Goal: Task Accomplishment & Management: Complete application form

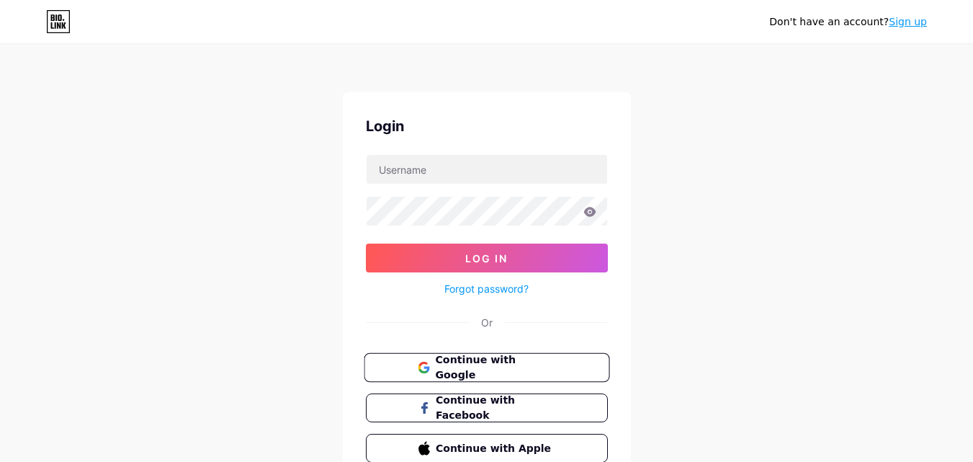
click at [486, 354] on button "Continue with Google" at bounding box center [487, 368] width 246 height 30
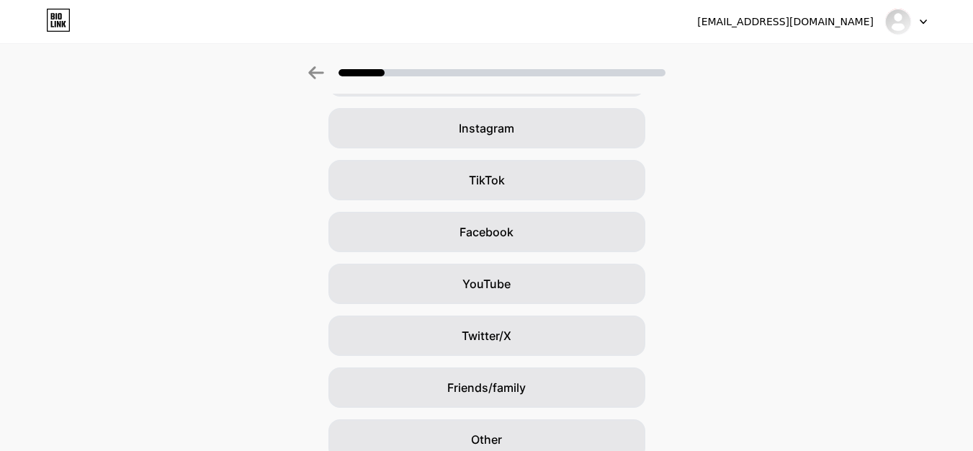
scroll to position [55, 0]
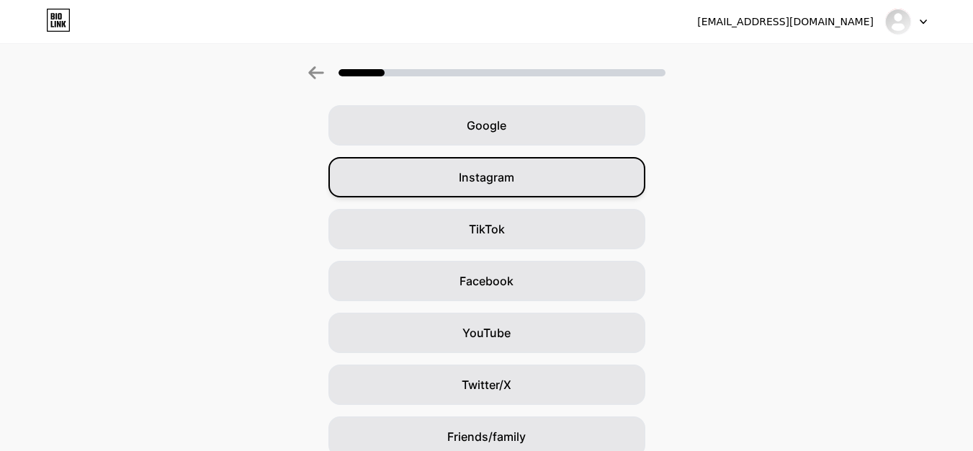
click at [534, 189] on div "Instagram" at bounding box center [487, 177] width 317 height 40
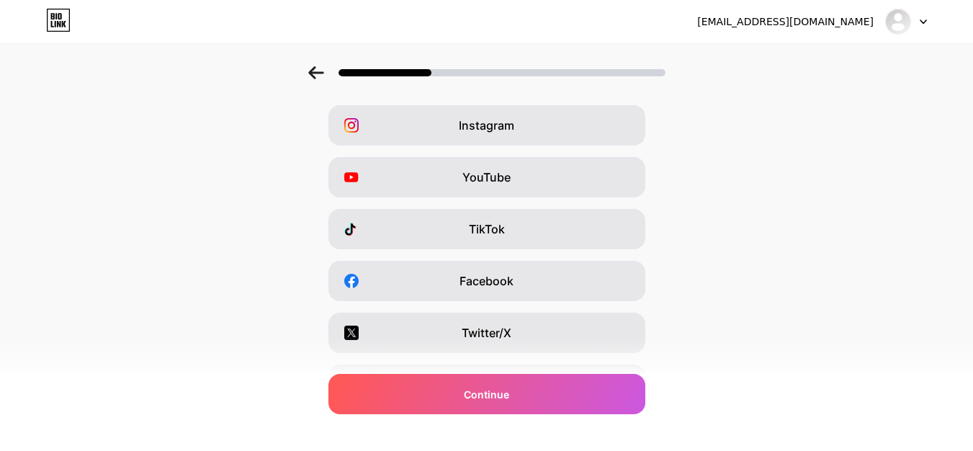
scroll to position [0, 0]
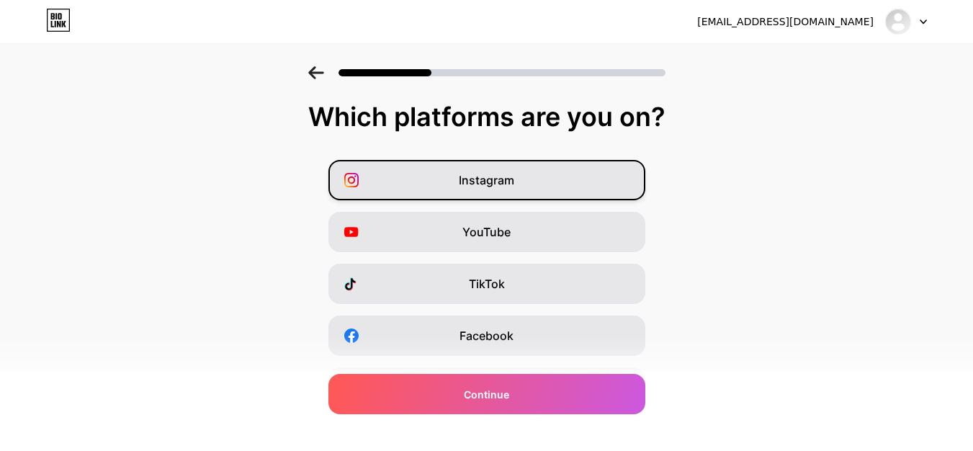
click at [545, 194] on div "Instagram" at bounding box center [487, 180] width 317 height 40
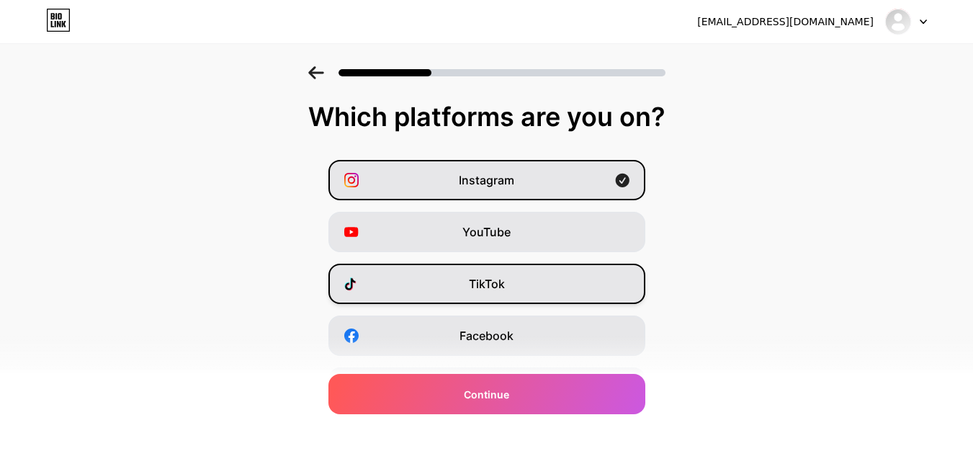
click at [522, 280] on div "TikTok" at bounding box center [487, 284] width 317 height 40
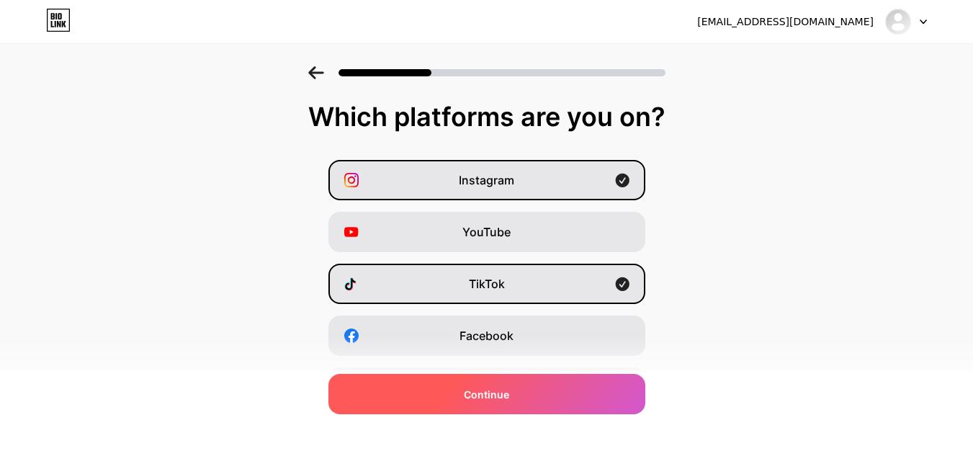
click at [452, 390] on div "Continue" at bounding box center [487, 394] width 317 height 40
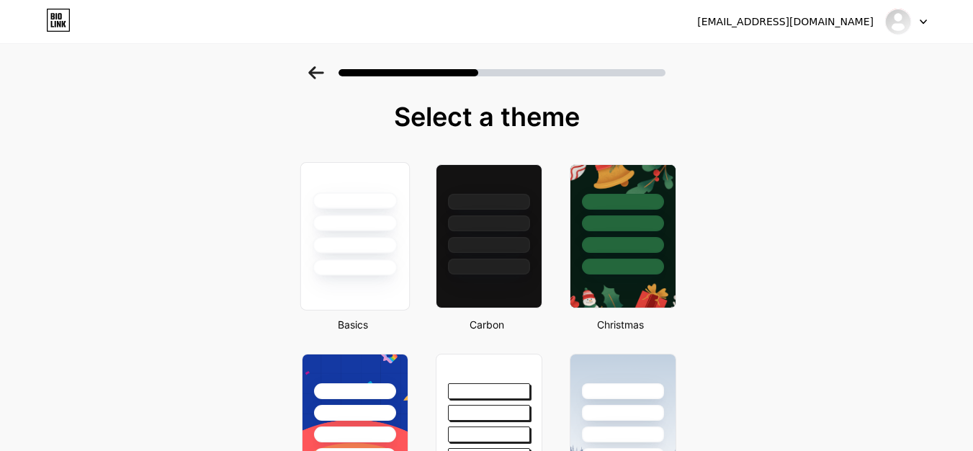
click at [393, 234] on div at bounding box center [354, 219] width 108 height 113
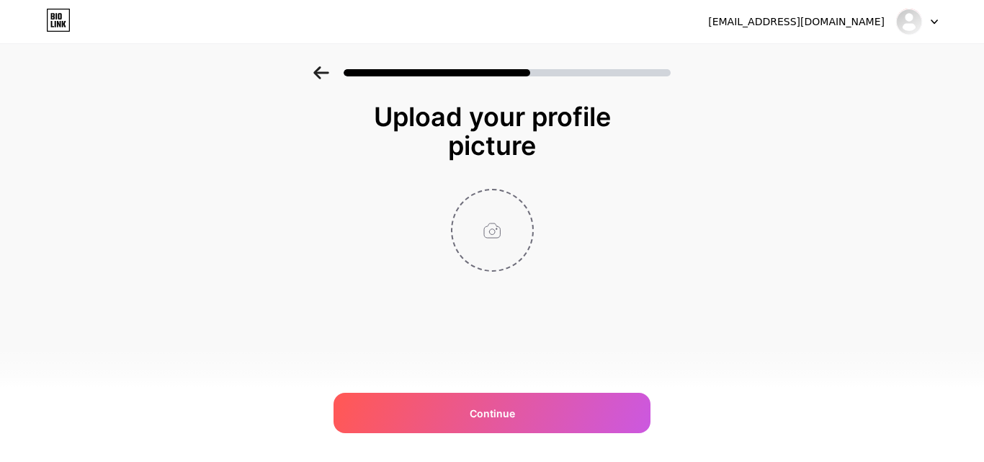
click at [484, 232] on input "file" at bounding box center [492, 230] width 80 height 80
type input "C:\fakepath\logo vetfluence (2).png"
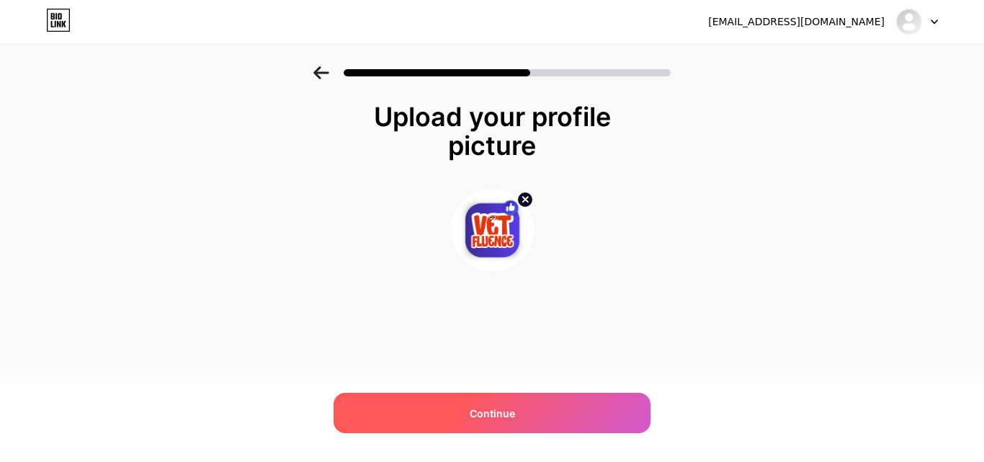
click at [564, 407] on div "Continue" at bounding box center [492, 413] width 317 height 40
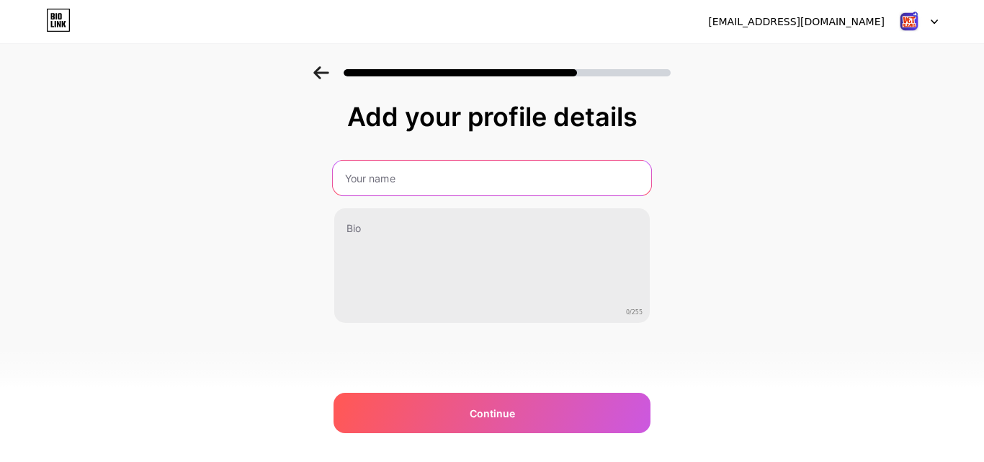
click at [450, 168] on input "text" at bounding box center [492, 178] width 318 height 35
type input "C"
type input "Vet Fluence"
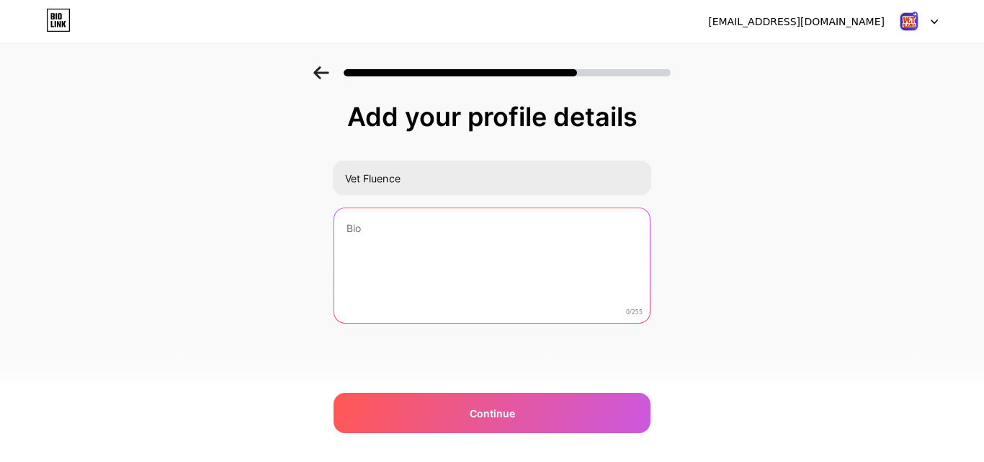
click at [503, 231] on textarea at bounding box center [492, 266] width 316 height 116
paste textarea "🚀Helping Vets & Animal Brands Grow Online Design • Planner • Content • Growth"
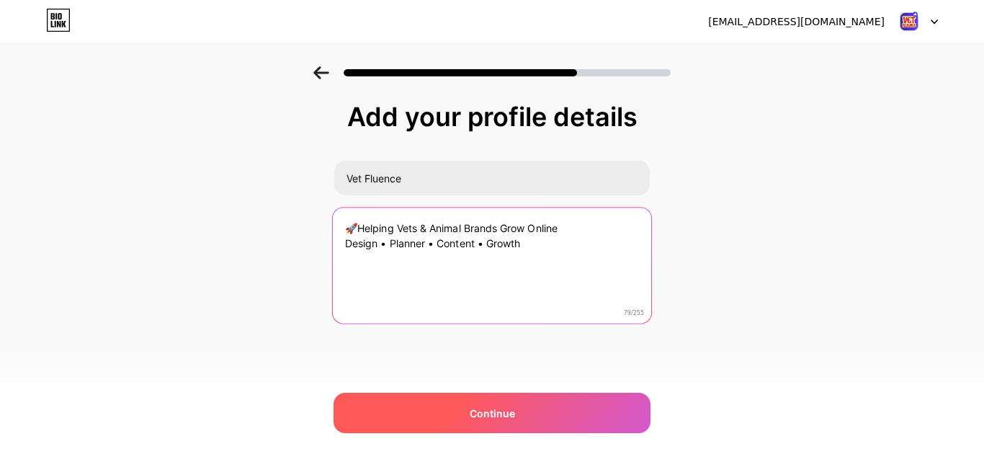
type textarea "🚀Helping Vets & Animal Brands Grow Online Design • Planner • Content • Growth"
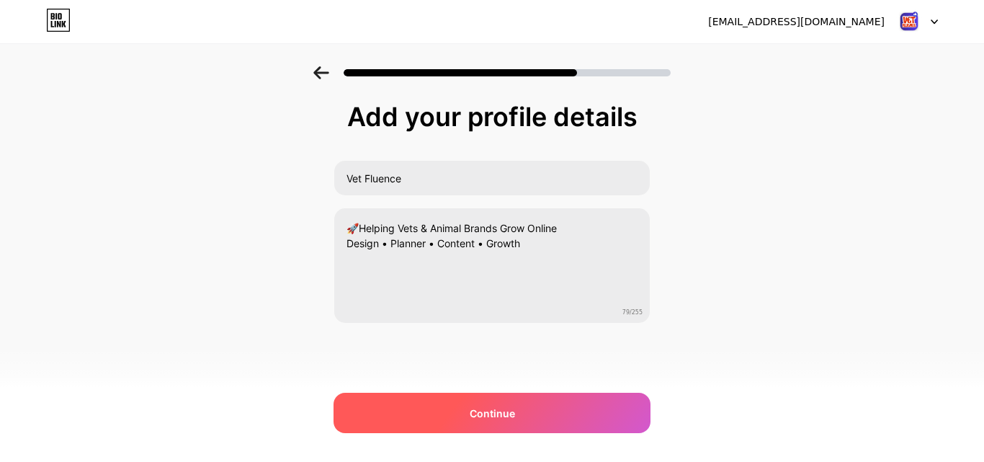
click at [500, 421] on div "Continue" at bounding box center [492, 413] width 317 height 40
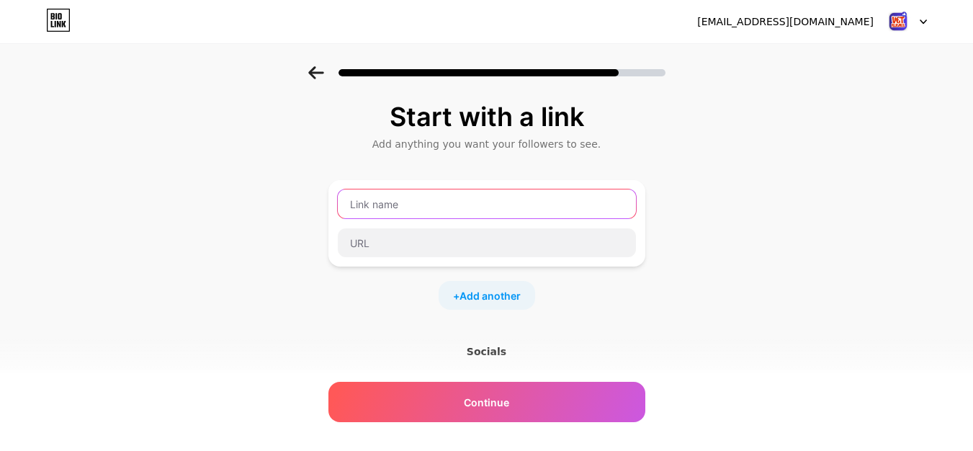
click at [447, 211] on input "text" at bounding box center [487, 203] width 298 height 29
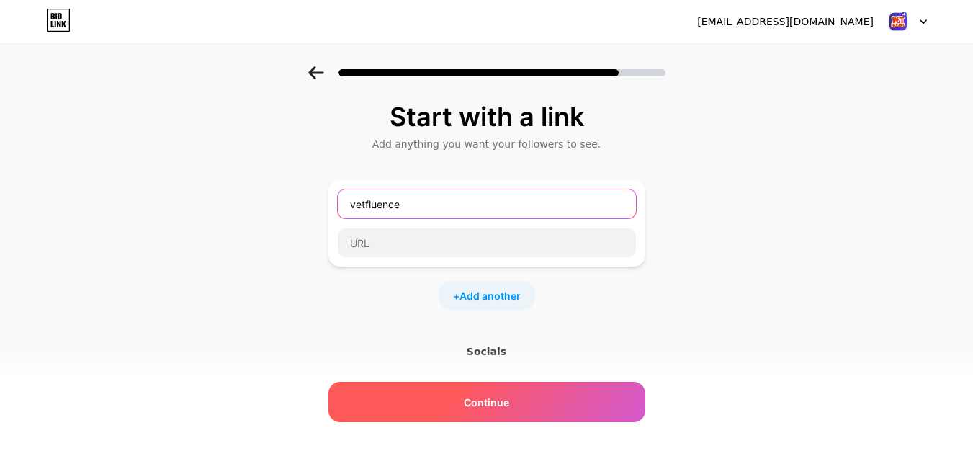
type input "vetfluence"
click at [499, 399] on span "Continue" at bounding box center [486, 402] width 45 height 15
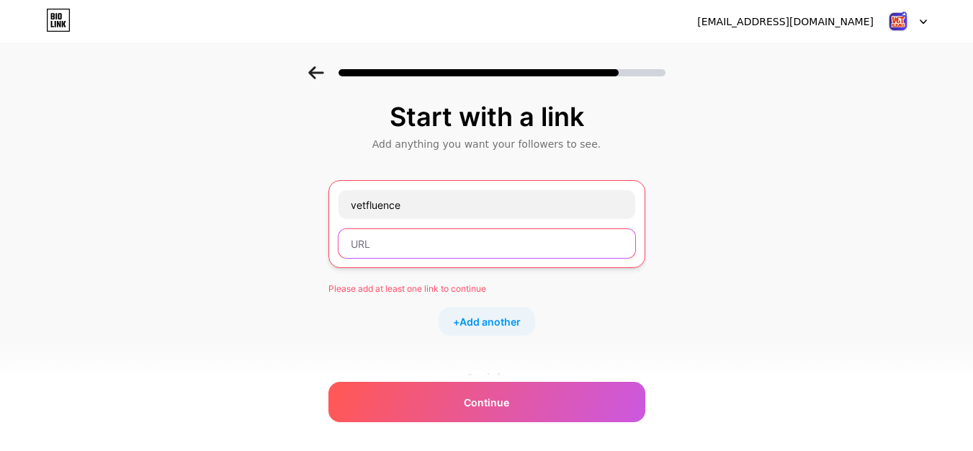
click at [494, 256] on input "text" at bounding box center [487, 243] width 297 height 29
paste input "[URL][DOMAIN_NAME]"
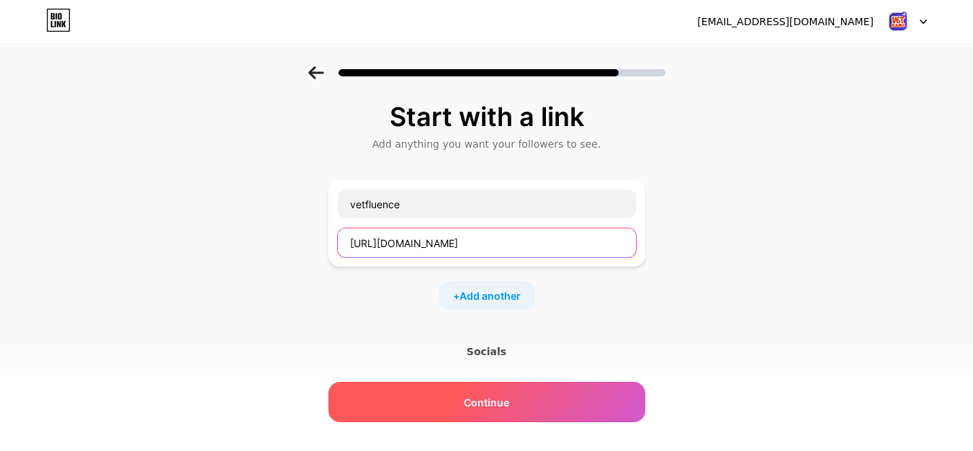
type input "[URL][DOMAIN_NAME]"
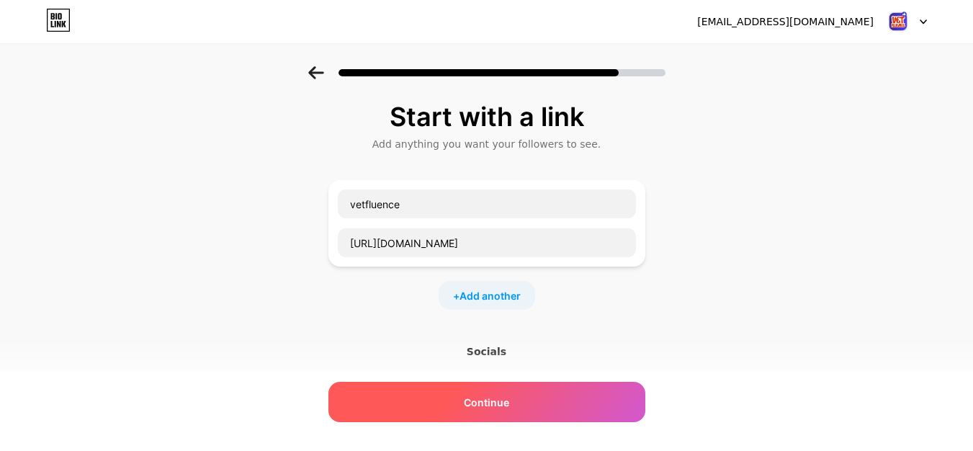
click at [473, 402] on span "Continue" at bounding box center [486, 402] width 45 height 15
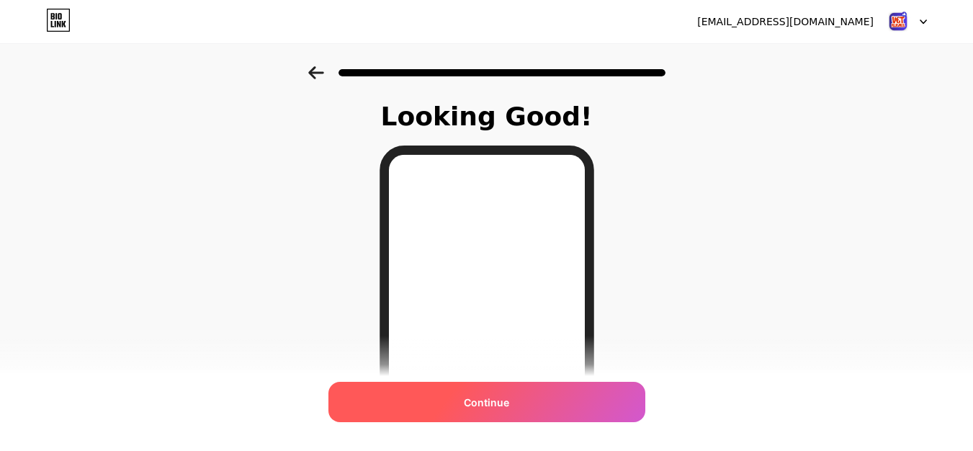
click at [564, 399] on div "Continue" at bounding box center [487, 402] width 317 height 40
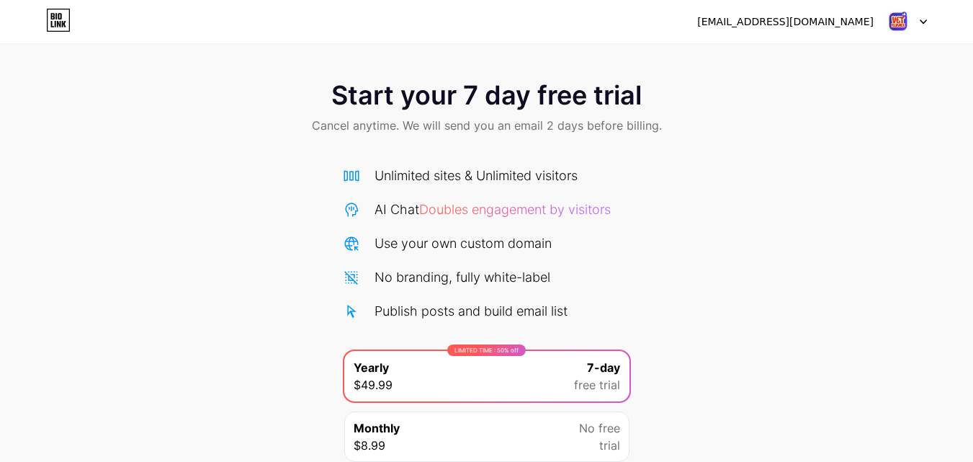
scroll to position [118, 0]
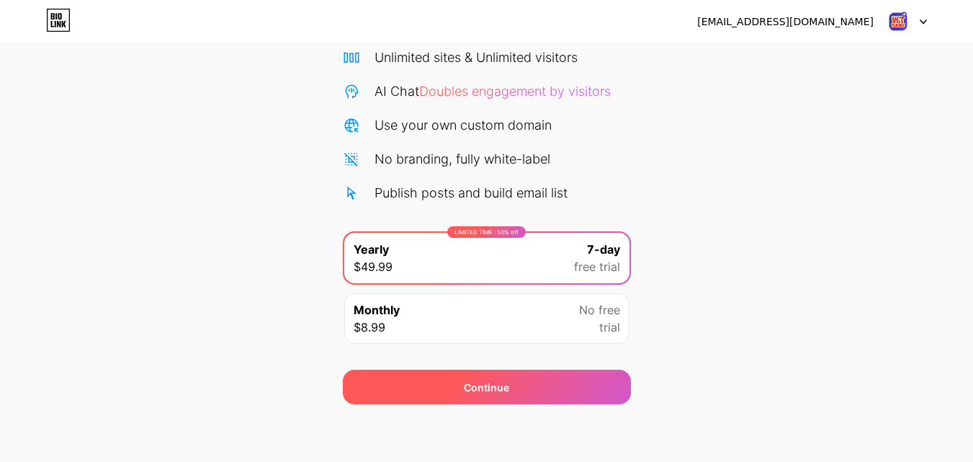
click at [537, 394] on div "Continue" at bounding box center [487, 387] width 288 height 35
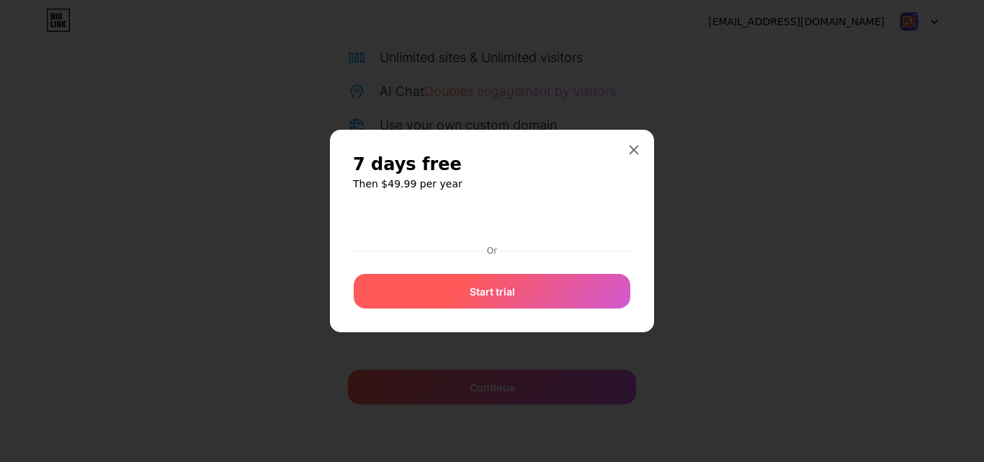
click at [523, 290] on div "Or Start trial" at bounding box center [492, 257] width 278 height 104
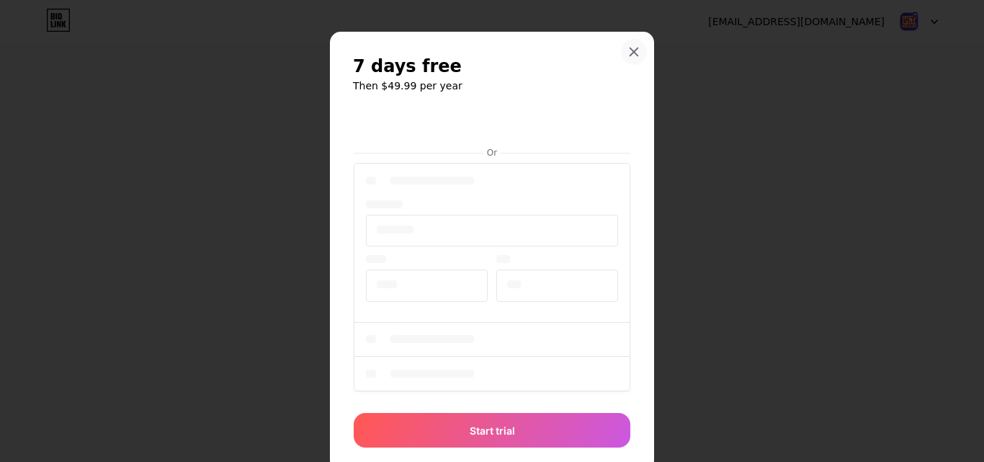
click at [628, 48] on icon at bounding box center [634, 52] width 12 height 12
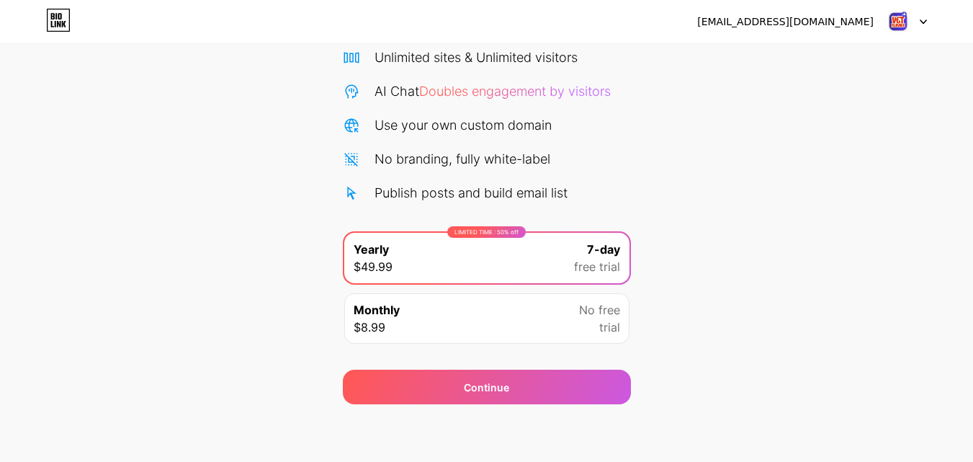
click at [920, 17] on div at bounding box center [906, 22] width 42 height 26
click at [53, 14] on icon at bounding box center [53, 16] width 4 height 6
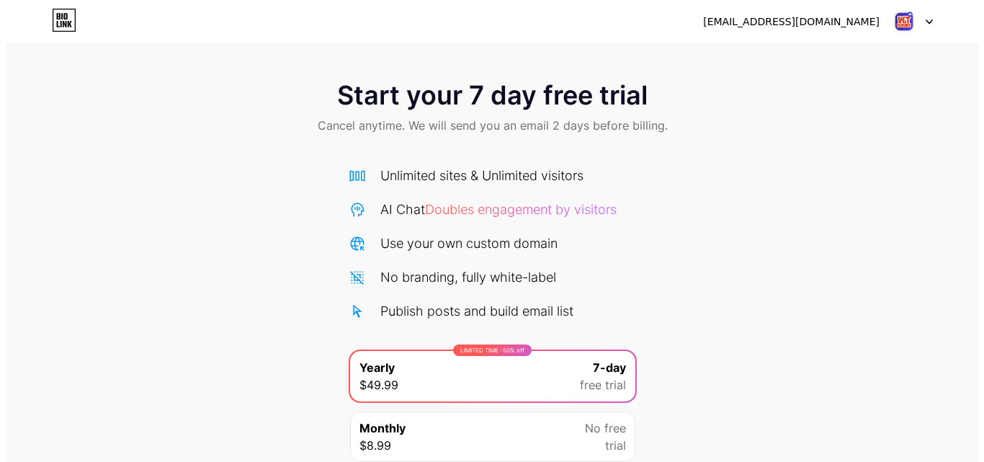
scroll to position [118, 0]
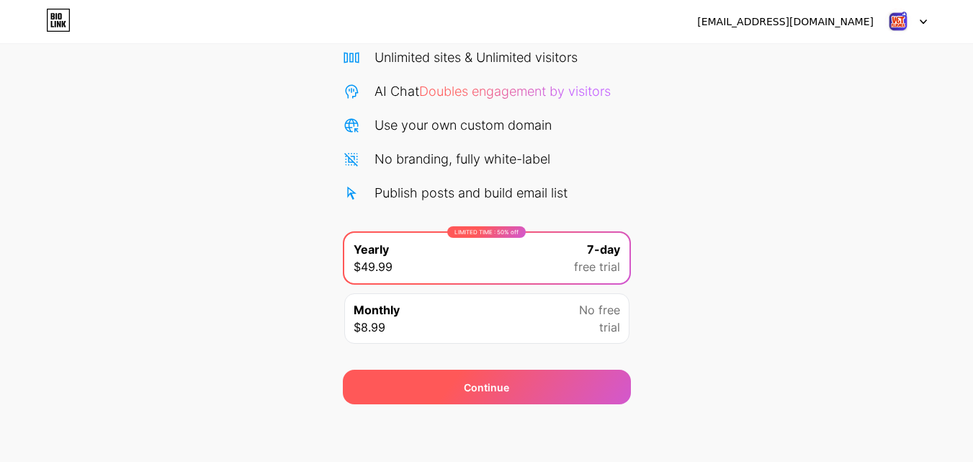
click at [509, 379] on div "Continue" at bounding box center [487, 387] width 288 height 35
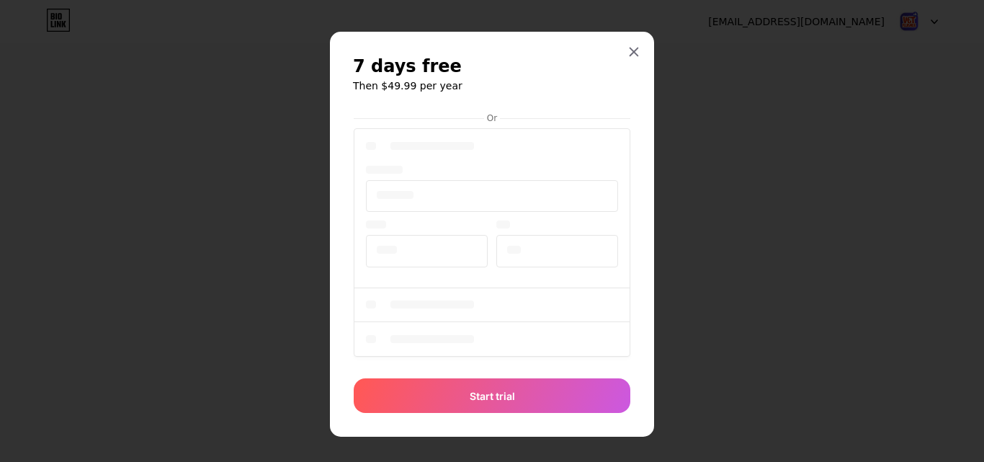
click at [546, 323] on div at bounding box center [492, 244] width 277 height 238
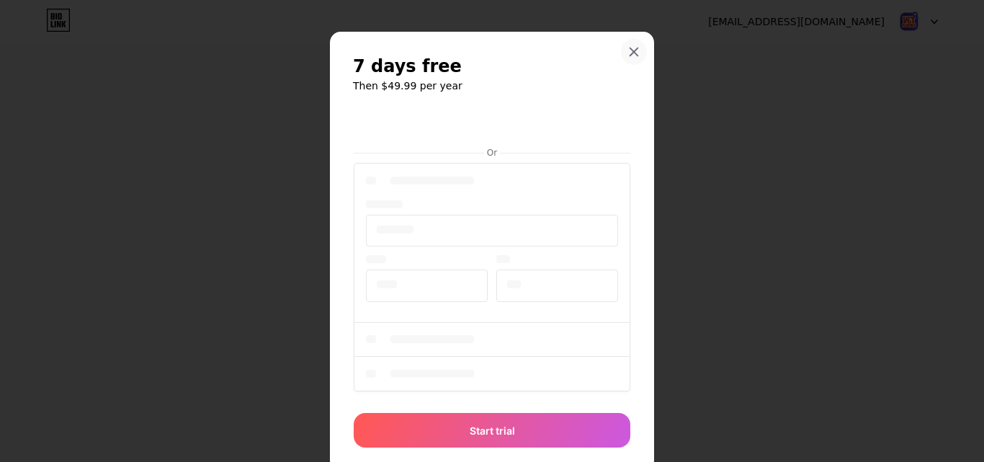
click at [630, 56] on icon at bounding box center [634, 52] width 12 height 12
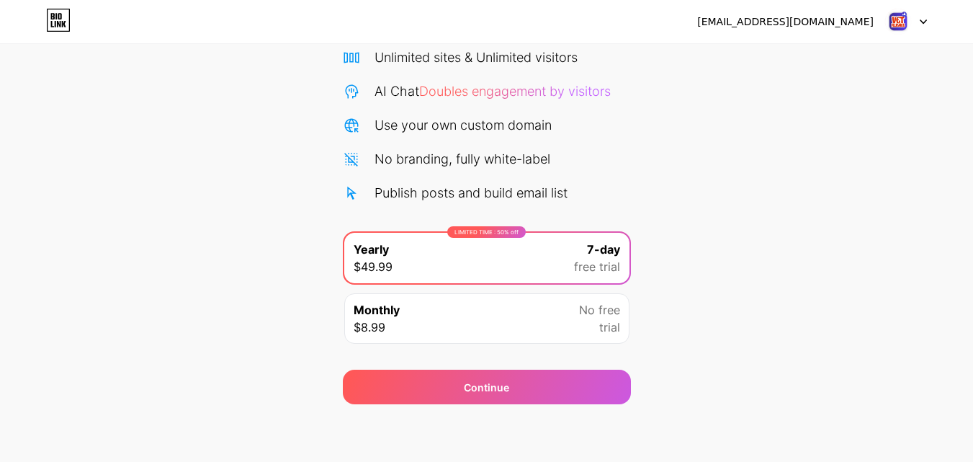
click at [595, 311] on span "No free" at bounding box center [599, 309] width 41 height 17
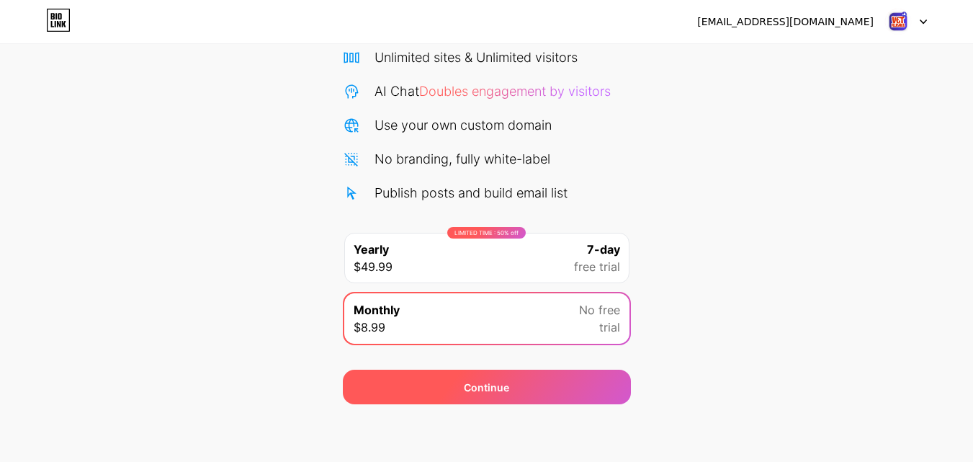
click at [585, 380] on div "Continue" at bounding box center [487, 387] width 288 height 35
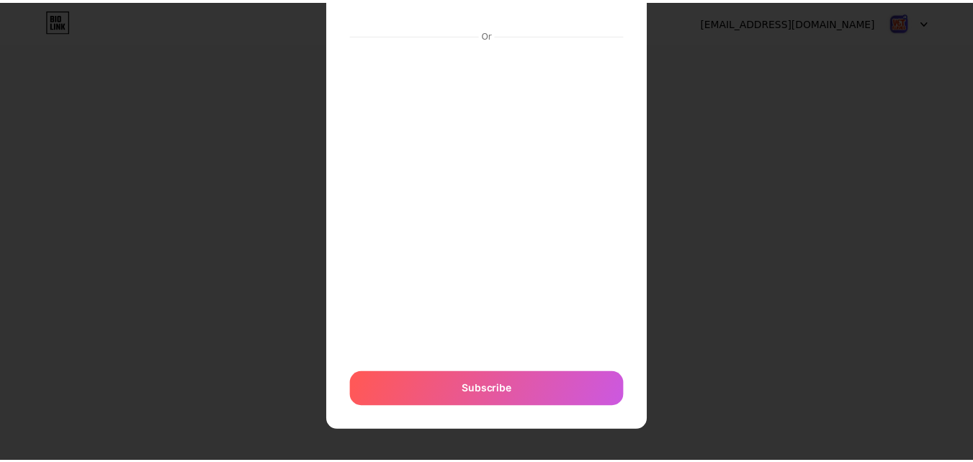
scroll to position [0, 0]
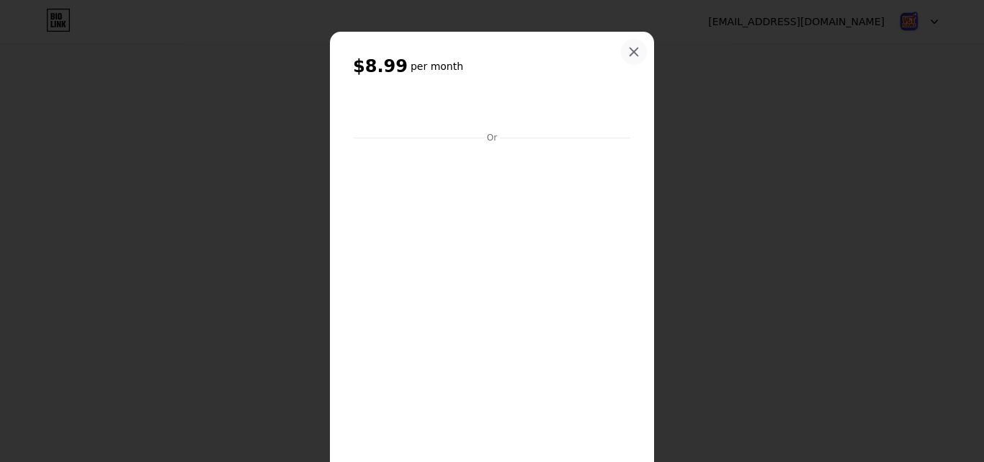
click at [628, 53] on icon at bounding box center [634, 52] width 12 height 12
